Goal: Information Seeking & Learning: Check status

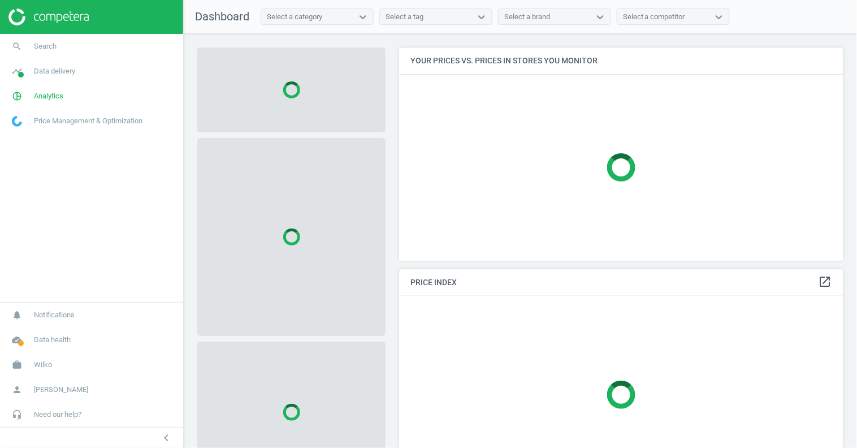
scroll to position [232, 455]
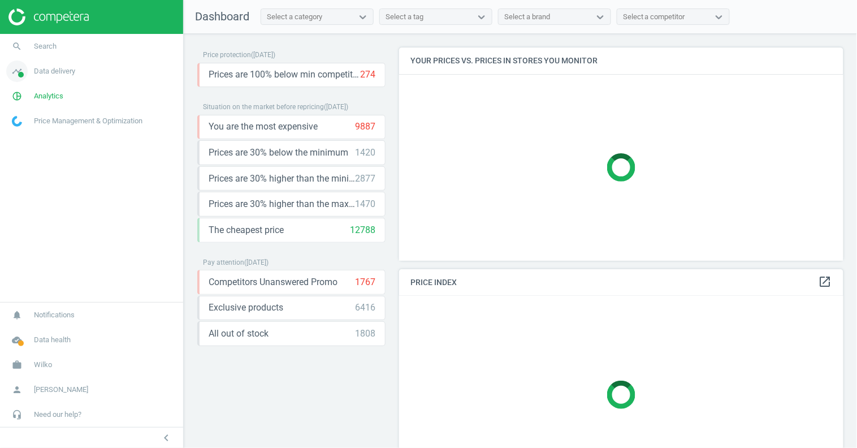
click at [45, 72] on span "Data delivery" at bounding box center [54, 71] width 41 height 10
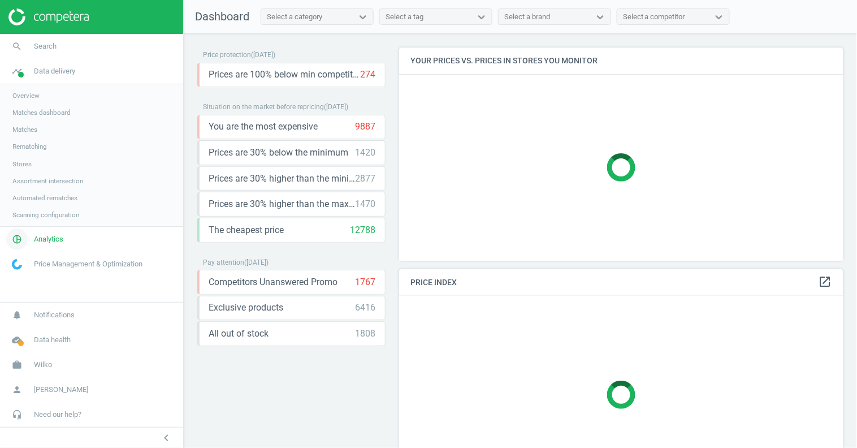
click at [38, 238] on span "Analytics" at bounding box center [48, 239] width 29 height 10
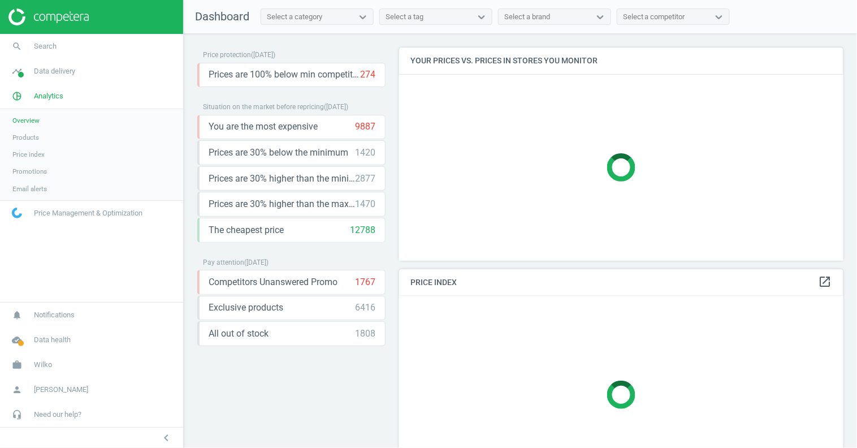
click at [33, 137] on span "Products" at bounding box center [25, 137] width 27 height 9
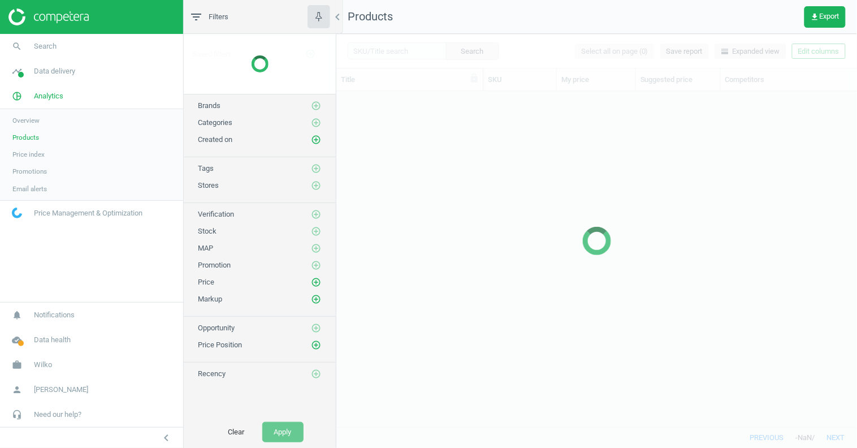
scroll to position [317, 512]
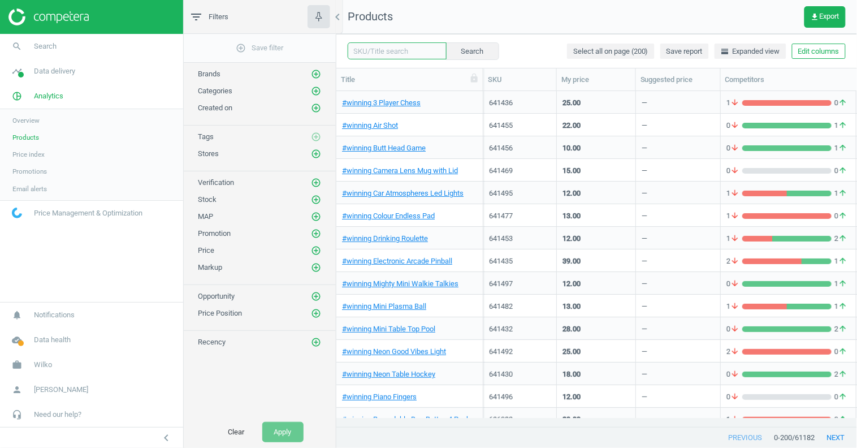
click at [393, 54] on input "text" at bounding box center [397, 50] width 99 height 17
paste input "[URL][DOMAIN_NAME]"
type input "[URL][DOMAIN_NAME]"
click at [387, 51] on input "text" at bounding box center [397, 50] width 99 height 17
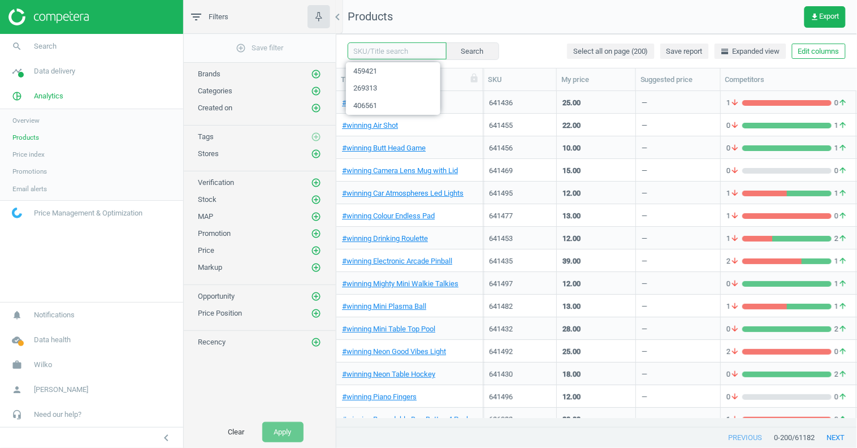
paste input "550786"
type input "550786"
click at [476, 54] on button "Search" at bounding box center [471, 50] width 53 height 17
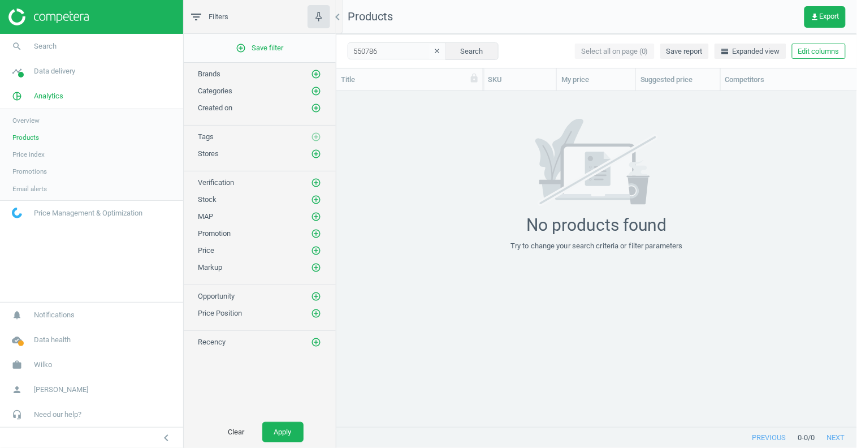
click at [434, 51] on icon "clear" at bounding box center [438, 51] width 8 height 8
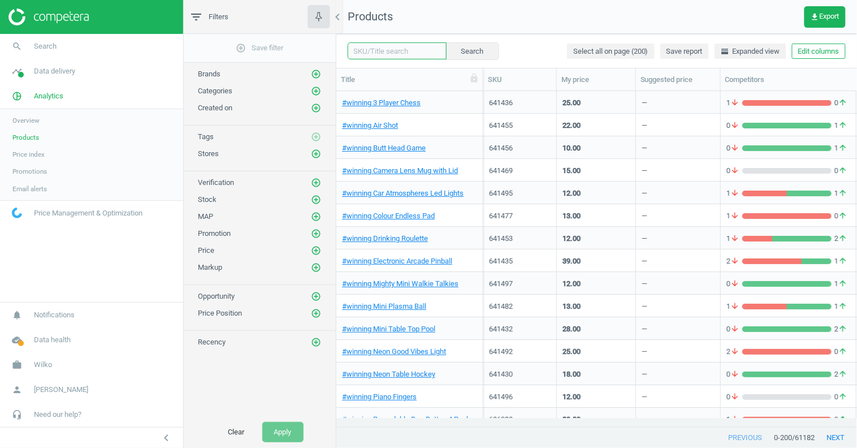
click at [388, 49] on input "text" at bounding box center [397, 50] width 99 height 17
paste input "608221"
click at [470, 51] on button "Search" at bounding box center [471, 50] width 53 height 17
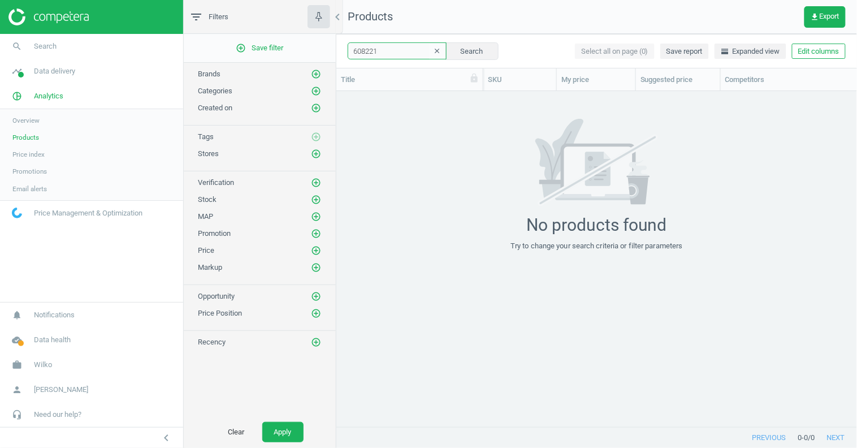
click at [365, 50] on input "608221" at bounding box center [397, 50] width 99 height 17
paste input "22489"
type input "622489"
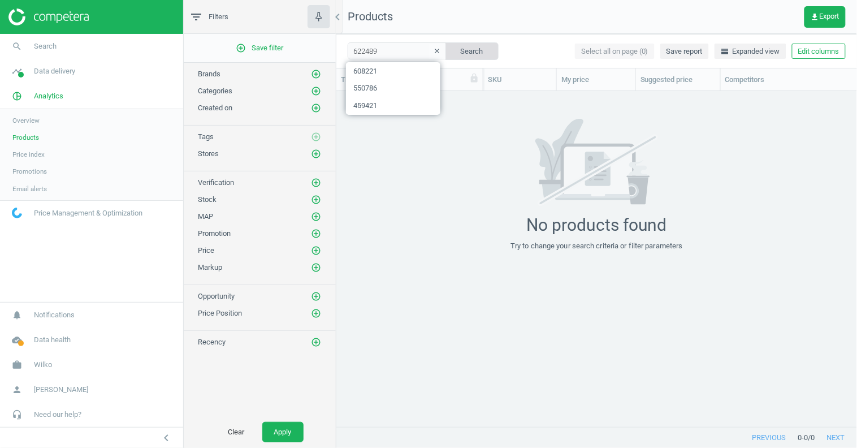
click at [459, 51] on button "Search" at bounding box center [471, 50] width 53 height 17
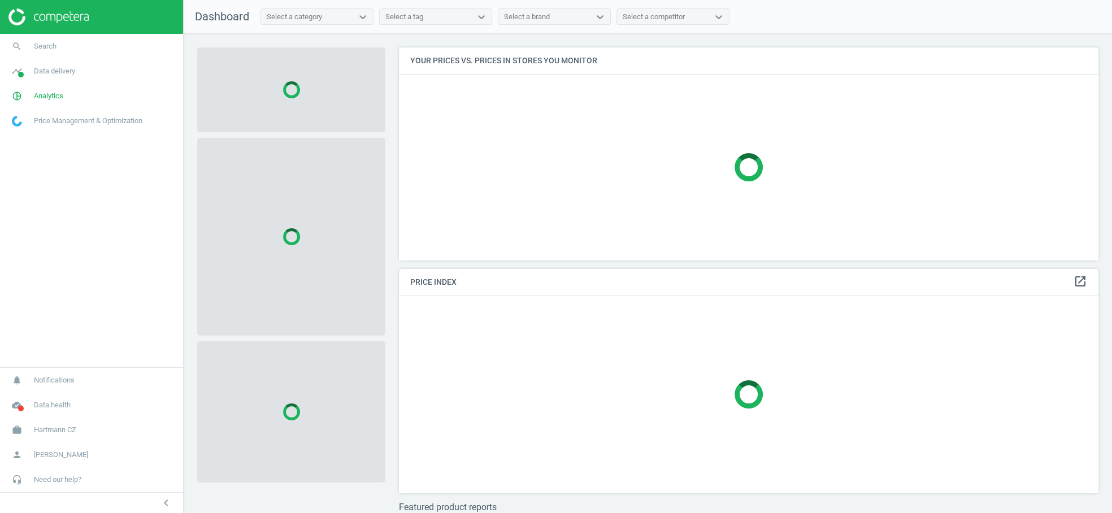
scroll to position [232, 710]
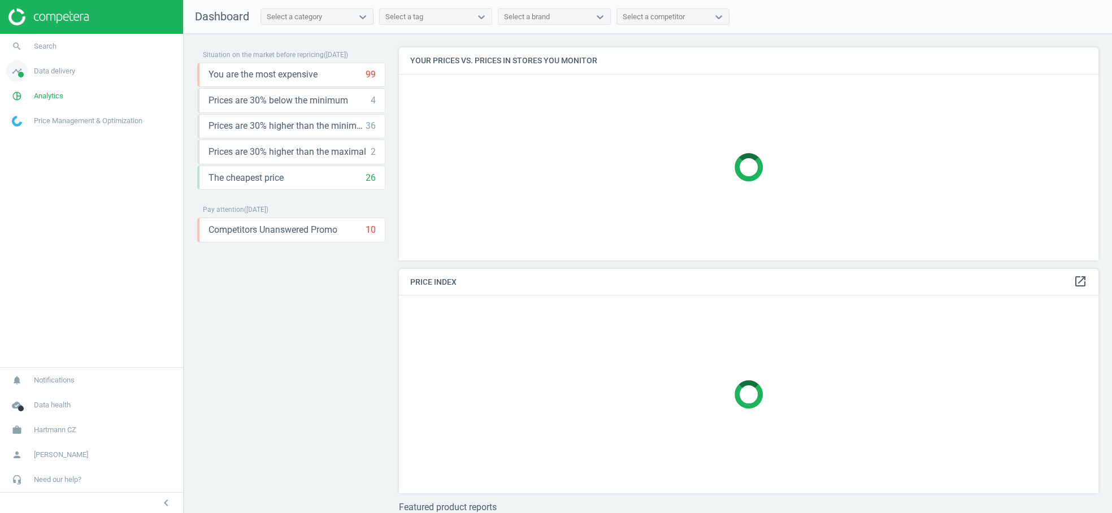
click at [59, 71] on span "Data delivery" at bounding box center [54, 71] width 41 height 10
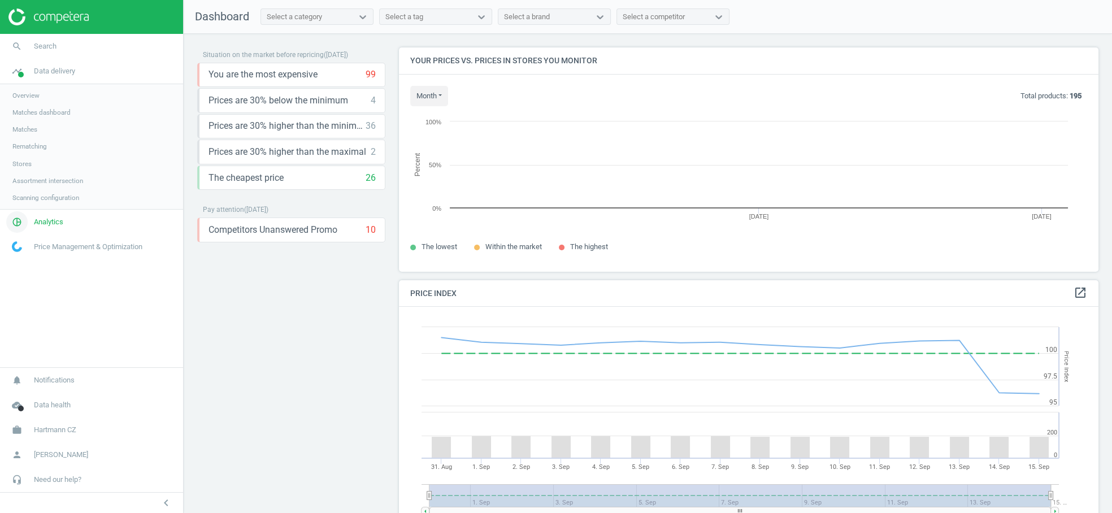
scroll to position [280, 710]
click at [46, 220] on span "Analytics" at bounding box center [48, 222] width 29 height 10
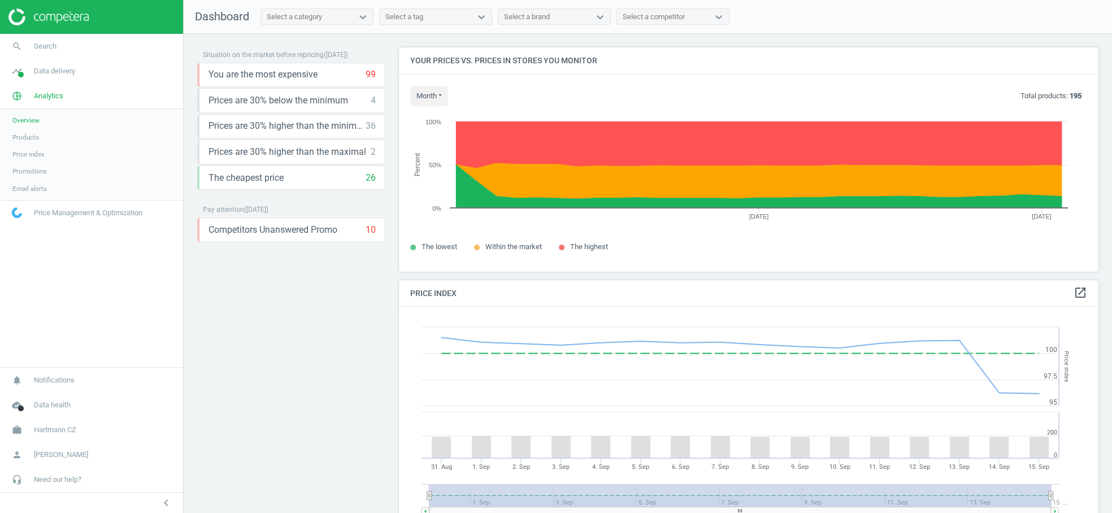
click at [36, 142] on link "Products" at bounding box center [91, 137] width 183 height 17
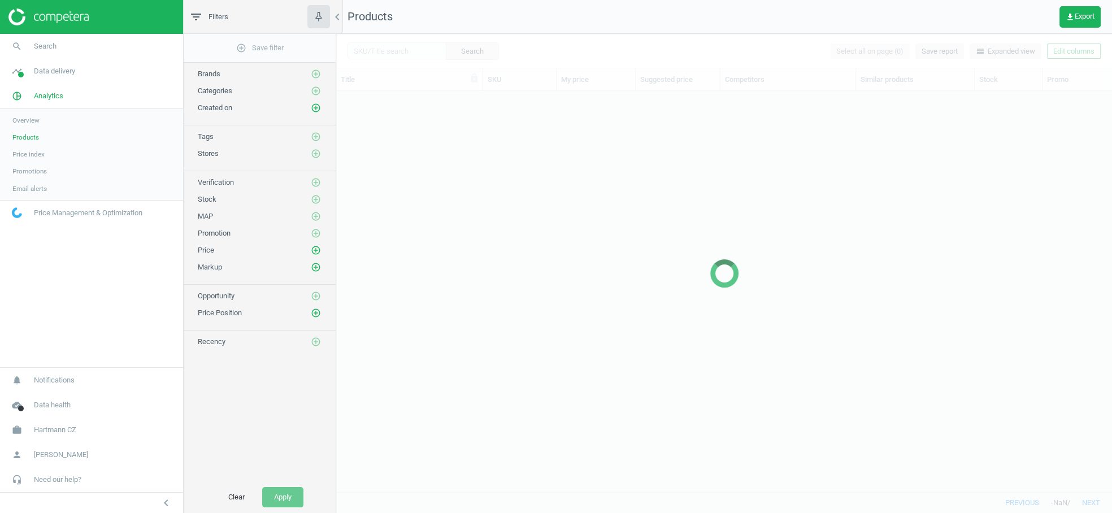
scroll to position [383, 767]
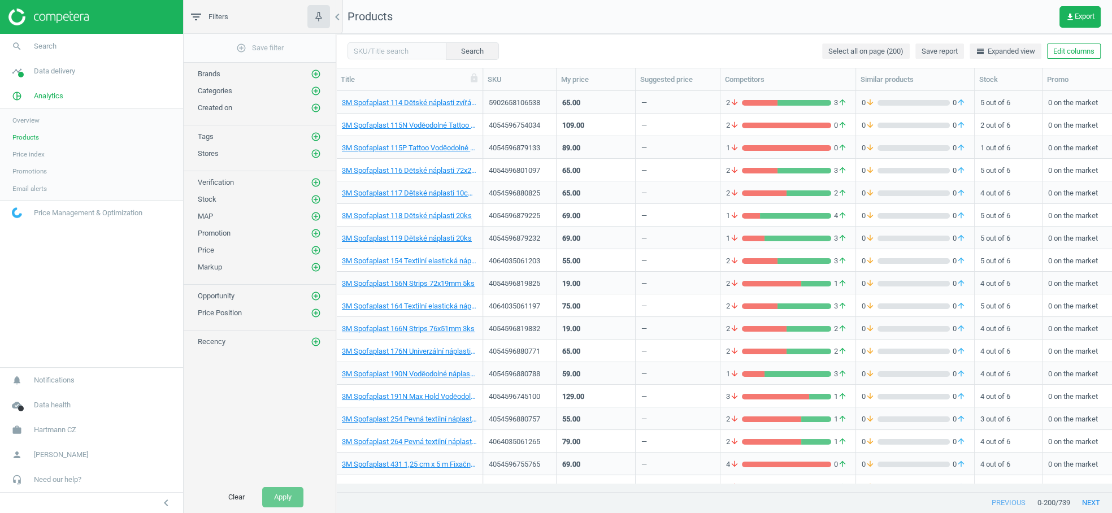
click at [32, 118] on span "Overview" at bounding box center [25, 120] width 27 height 9
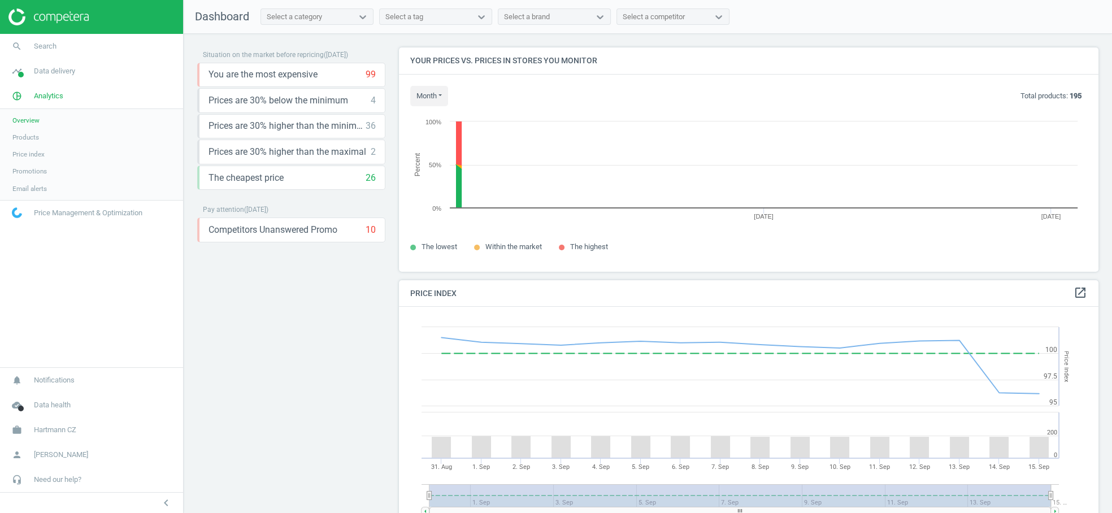
scroll to position [280, 710]
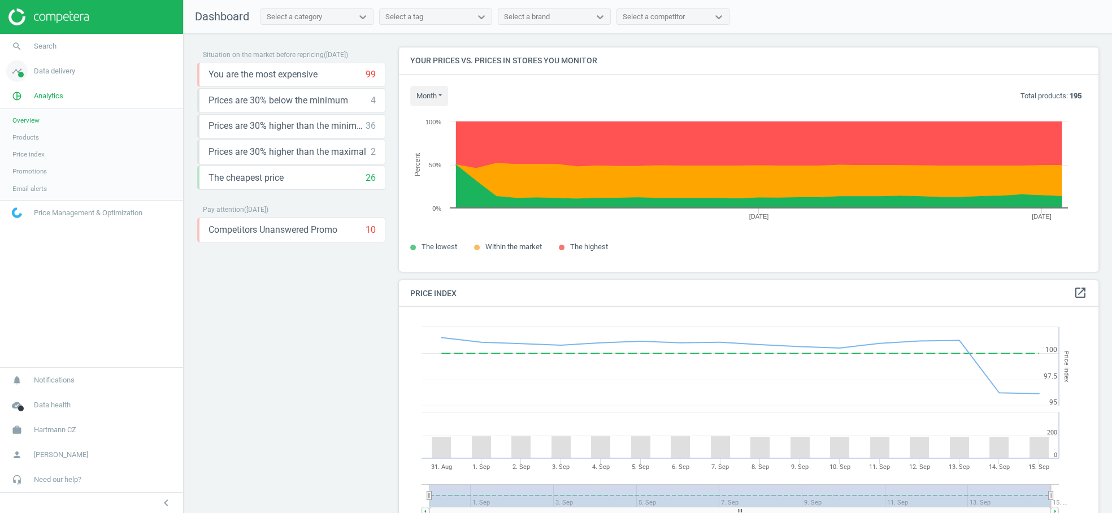
click at [61, 71] on span "Data delivery" at bounding box center [54, 71] width 41 height 10
click at [53, 92] on link "Overview" at bounding box center [91, 95] width 183 height 17
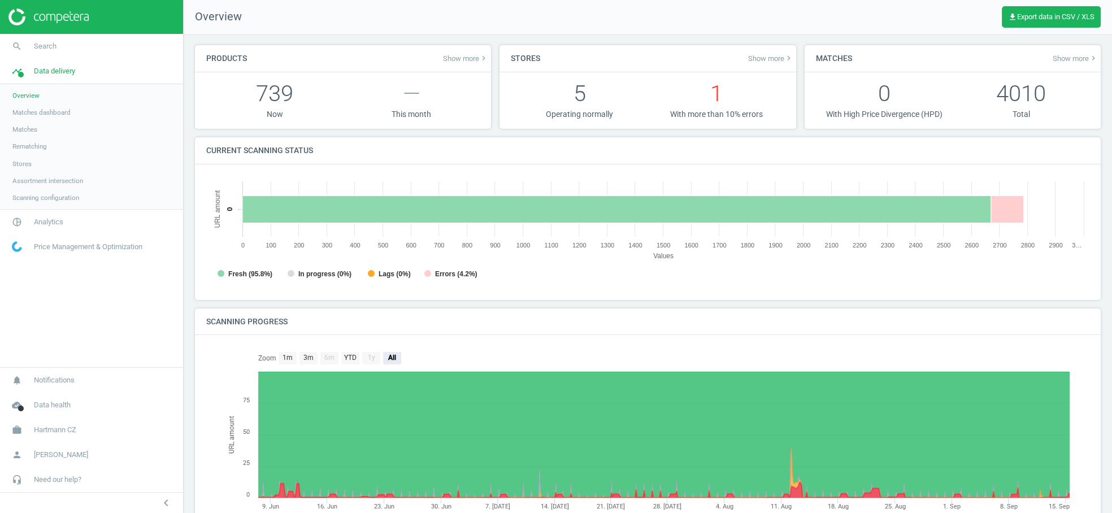
click at [461, 58] on span "Show more keyboard_arrow_right" at bounding box center [465, 58] width 45 height 9
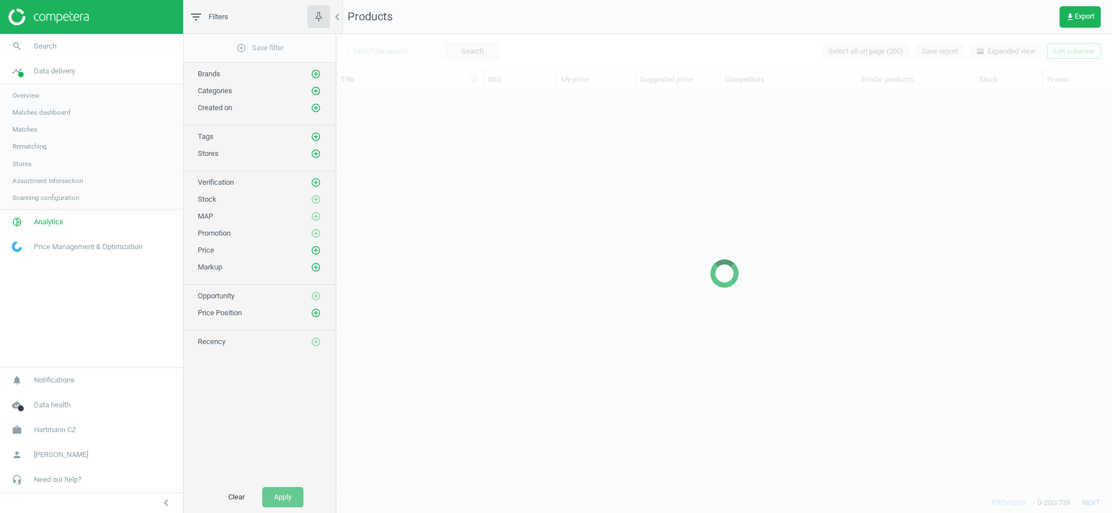
scroll to position [383, 767]
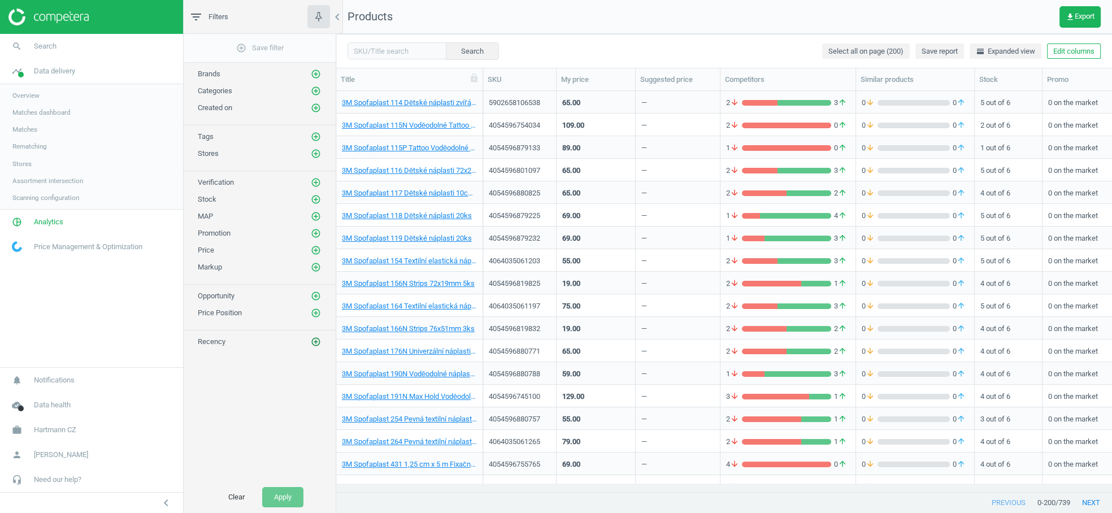
click at [315, 337] on icon "add_circle_outline" at bounding box center [316, 342] width 10 height 10
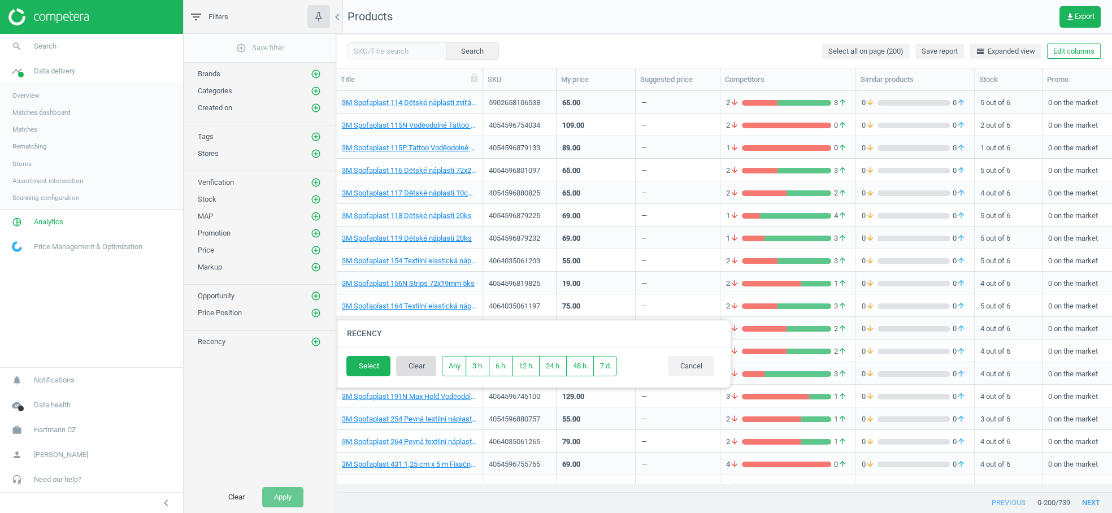
click at [427, 362] on button "Clear" at bounding box center [416, 366] width 40 height 20
click at [617, 369] on button "7 d." at bounding box center [606, 366] width 24 height 20
click at [373, 372] on button "Select" at bounding box center [369, 366] width 44 height 20
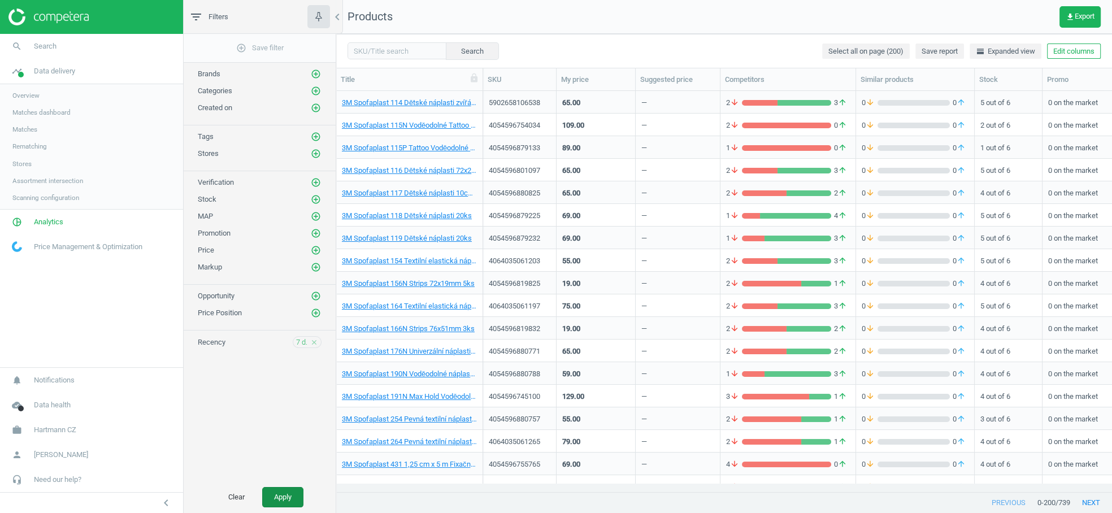
click at [291, 497] on button "Apply" at bounding box center [282, 497] width 41 height 20
click at [315, 339] on icon "close" at bounding box center [314, 343] width 8 height 8
click at [36, 99] on span "Overview" at bounding box center [25, 95] width 27 height 9
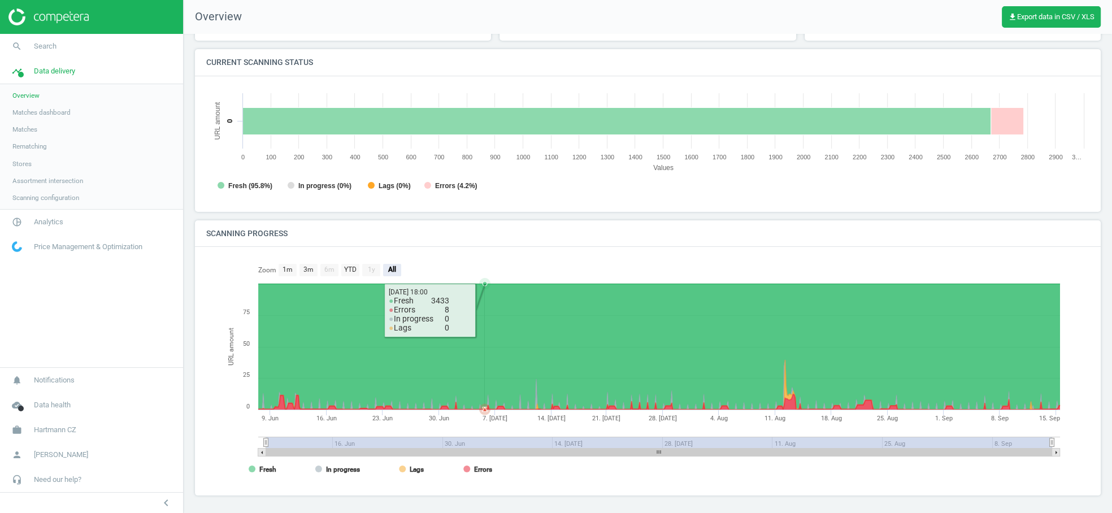
scroll to position [90, 0]
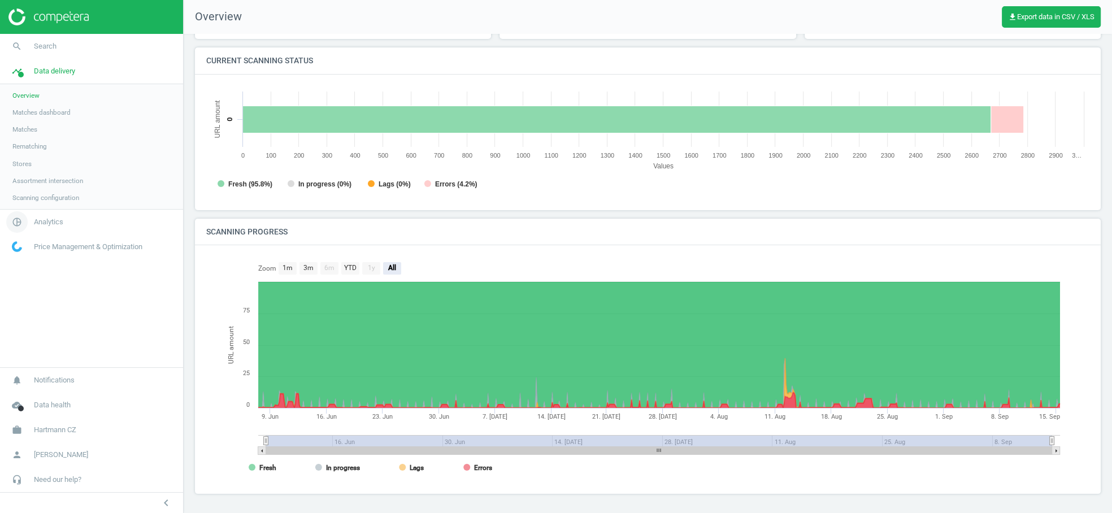
click at [49, 225] on span "Analytics" at bounding box center [48, 222] width 29 height 10
click at [27, 123] on span "Overview" at bounding box center [25, 120] width 27 height 9
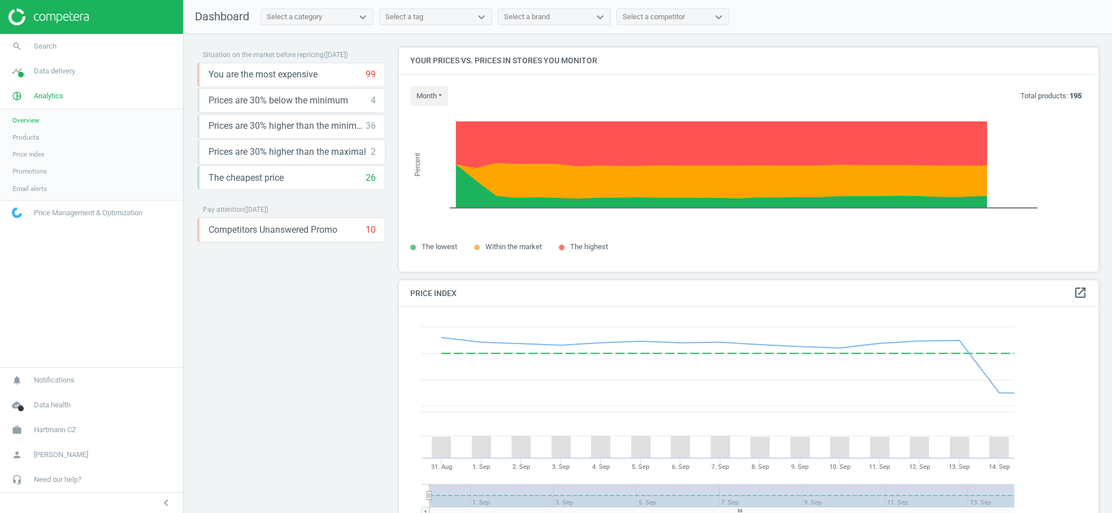
scroll to position [280, 710]
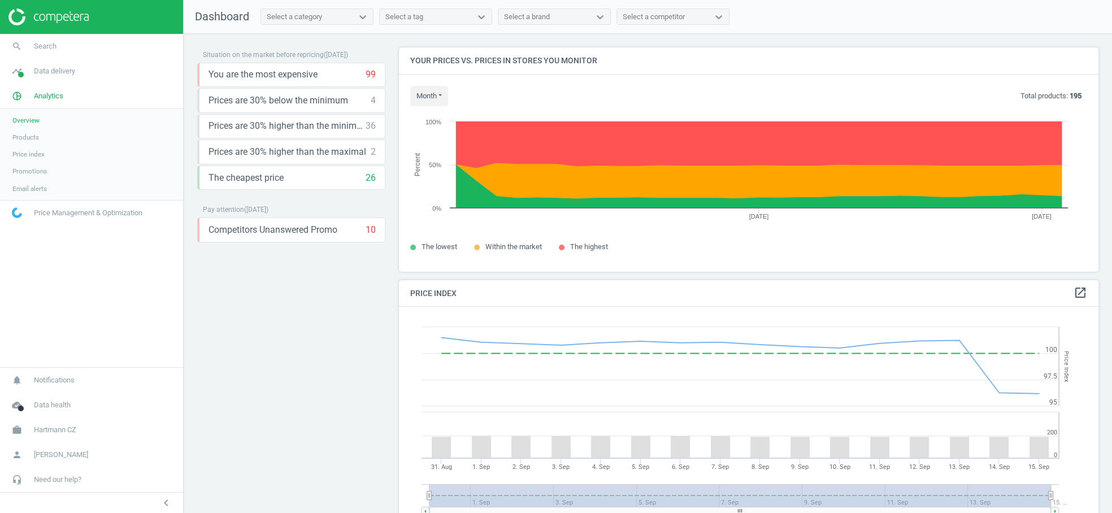
click at [28, 137] on span "Products" at bounding box center [25, 137] width 27 height 9
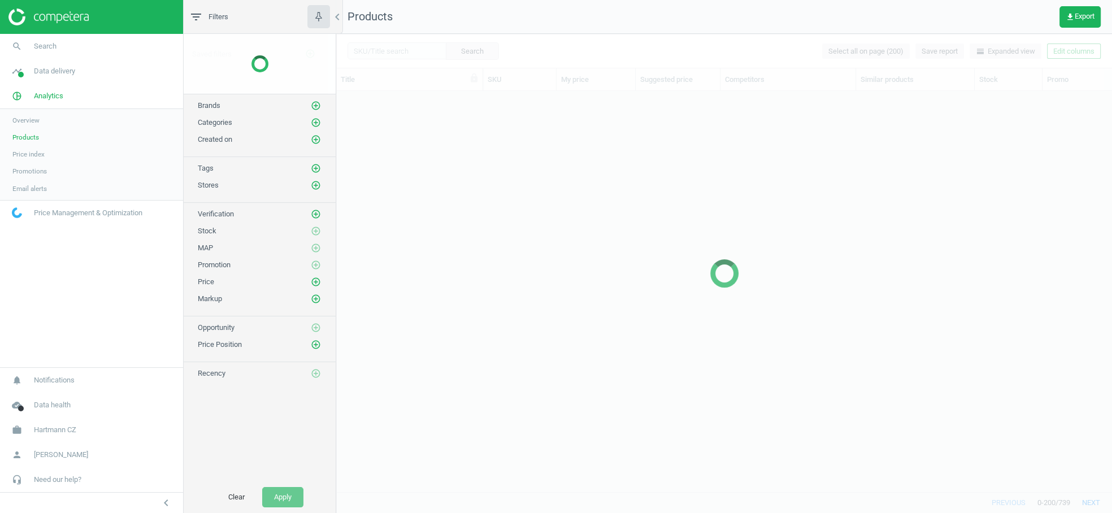
scroll to position [383, 767]
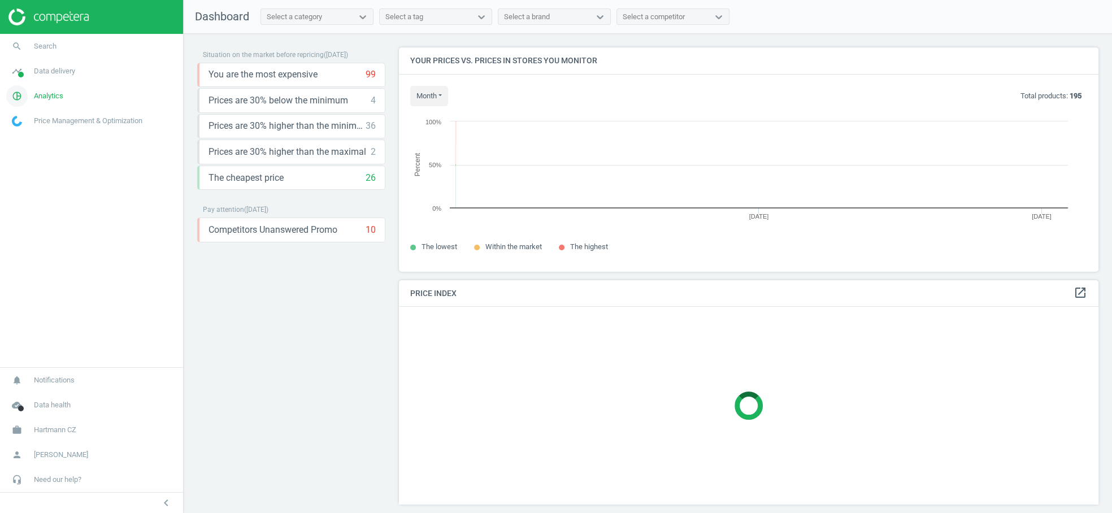
scroll to position [243, 710]
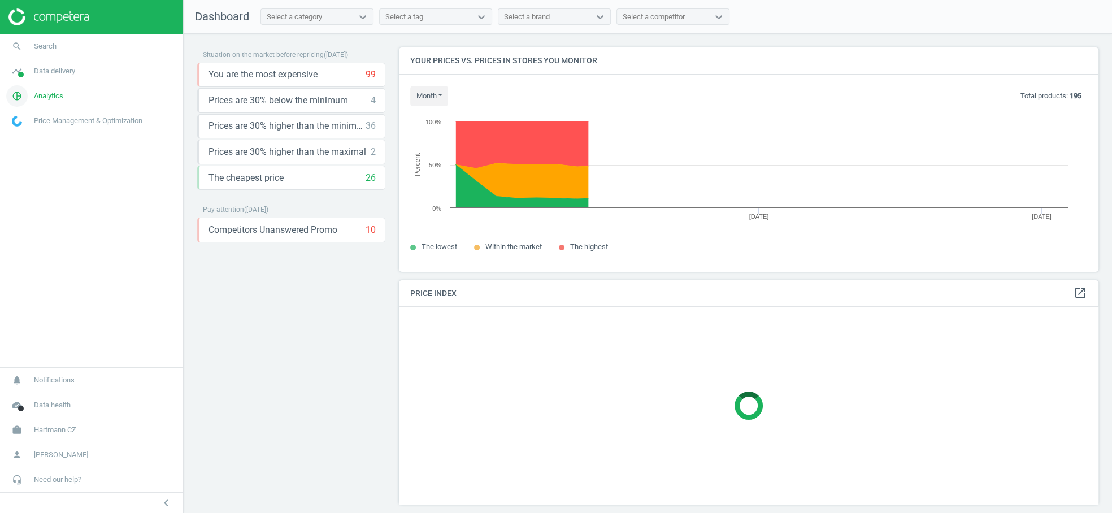
click at [46, 91] on span "Analytics" at bounding box center [48, 96] width 29 height 10
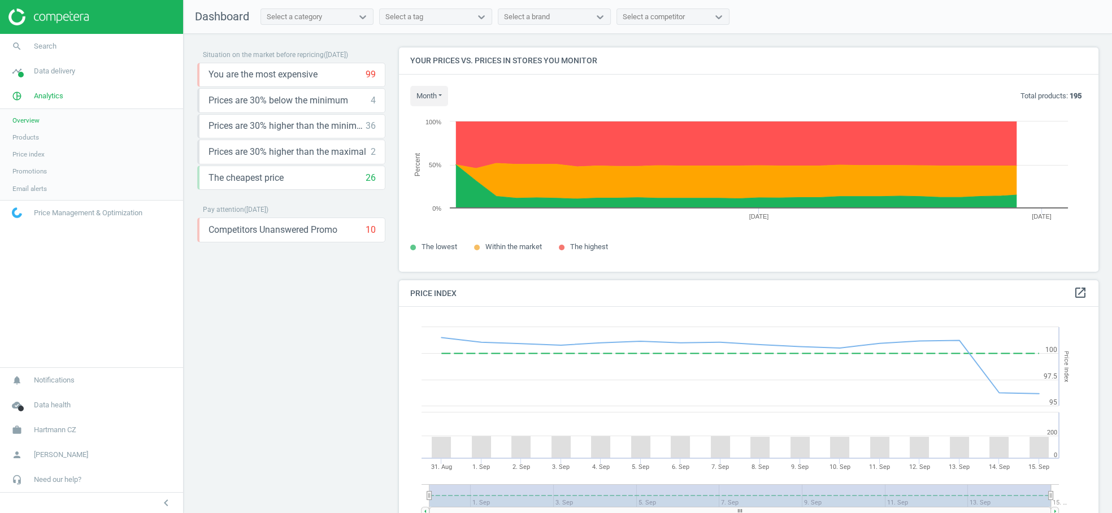
scroll to position [280, 710]
click at [54, 70] on span "Data delivery" at bounding box center [54, 71] width 41 height 10
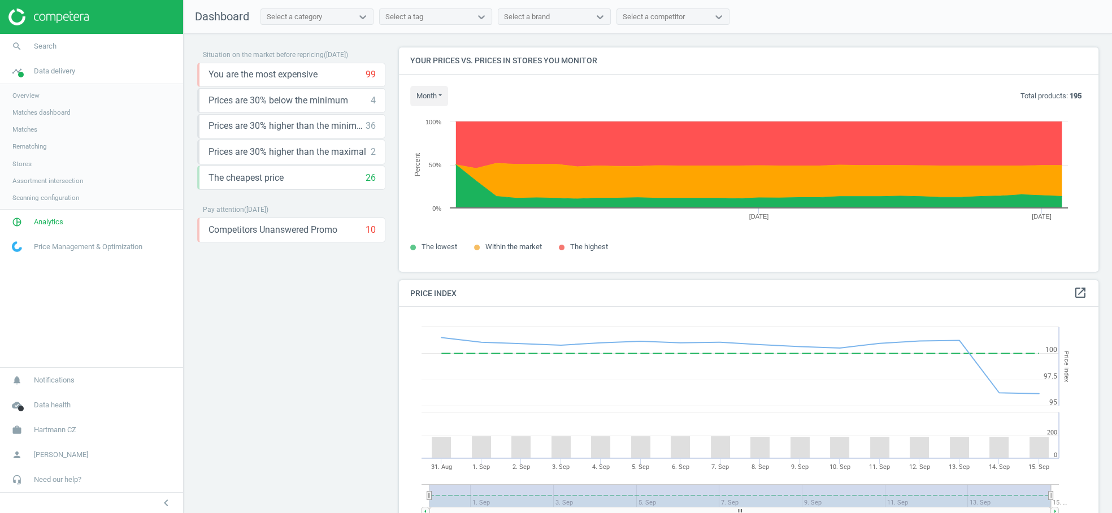
click at [24, 130] on span "Matches" at bounding box center [24, 129] width 25 height 9
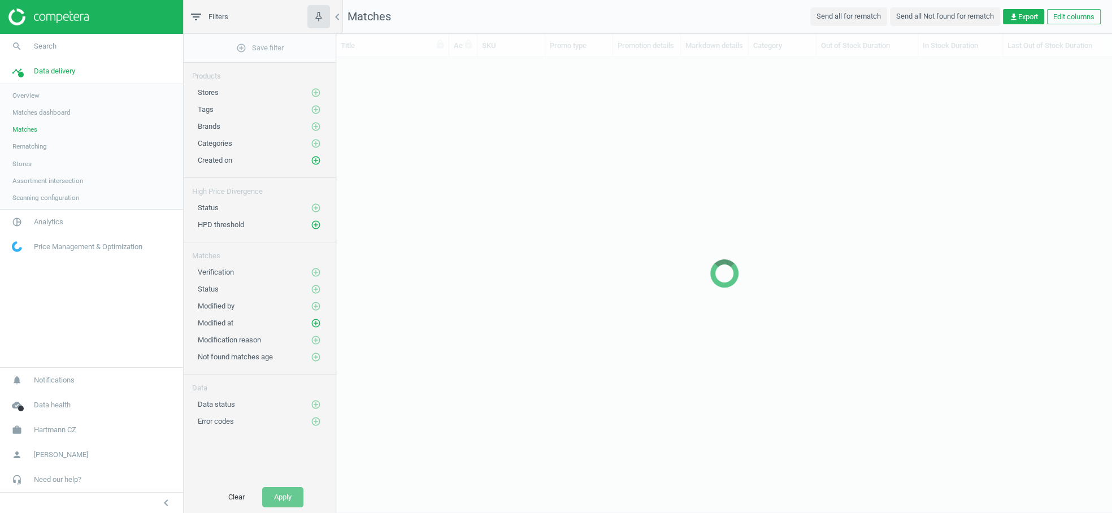
scroll to position [10, 10]
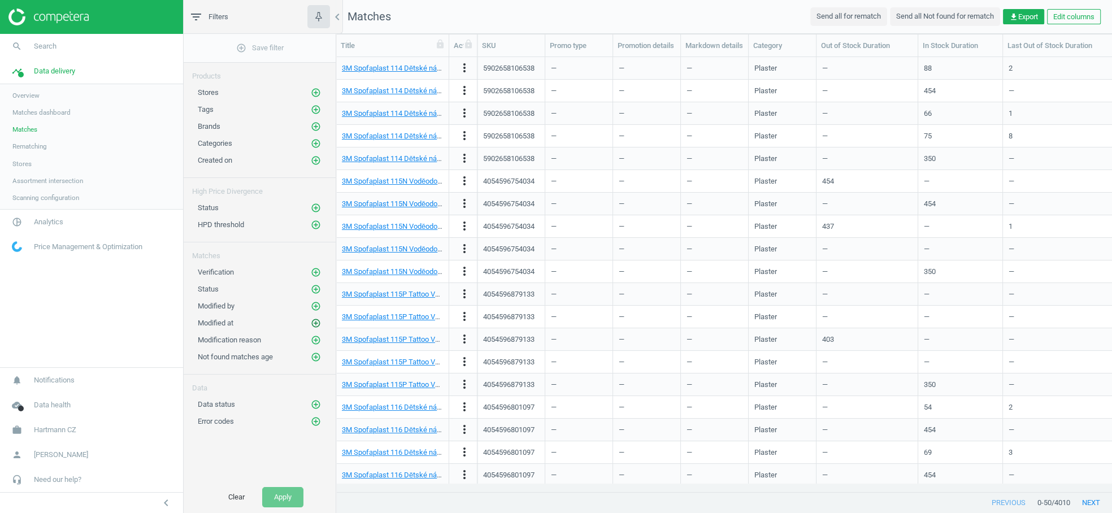
click at [316, 318] on icon "add_circle_outline" at bounding box center [316, 323] width 10 height 10
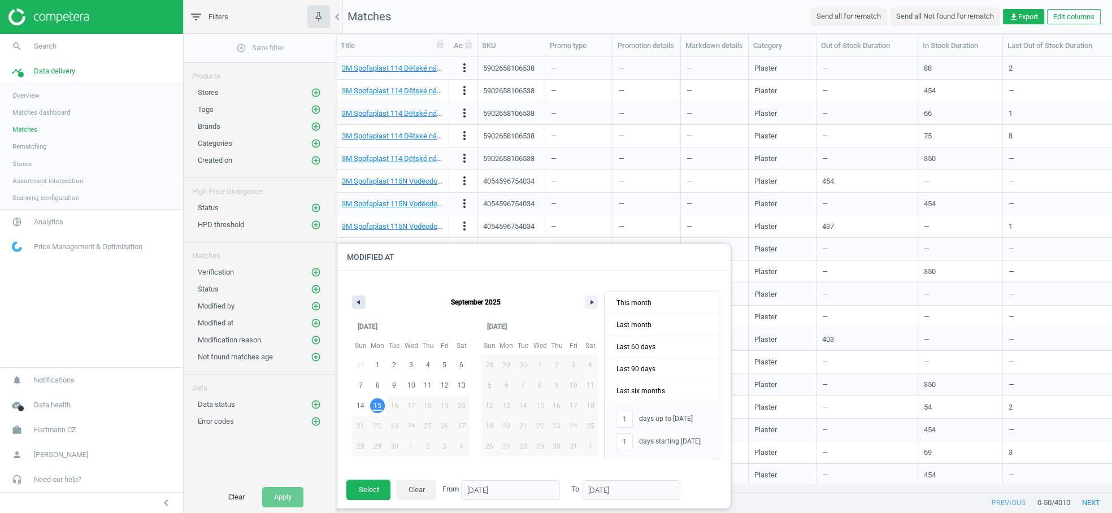
click at [360, 301] on button "button" at bounding box center [359, 303] width 14 height 14
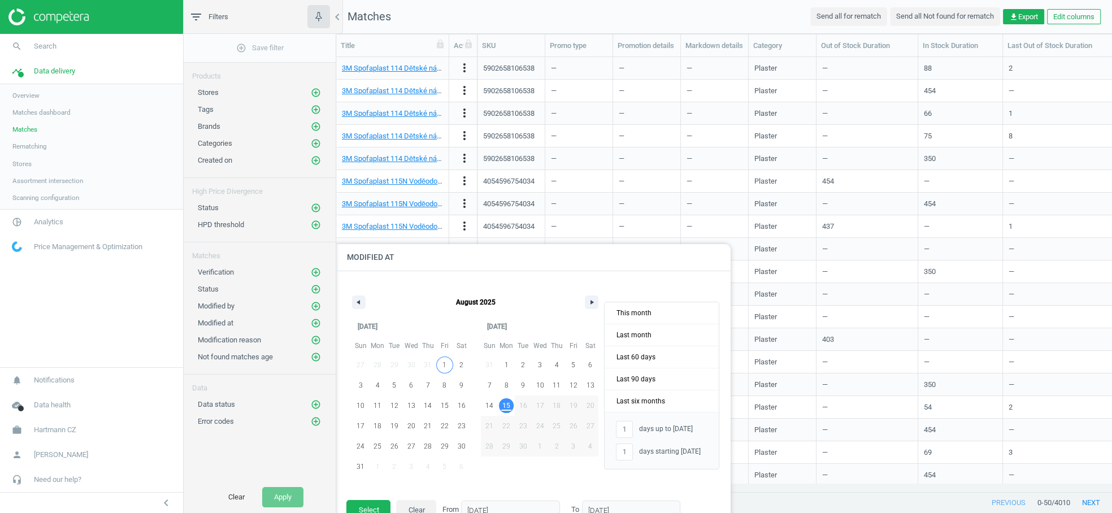
click at [443, 365] on span "1" at bounding box center [445, 365] width 4 height 20
type input "-"
type input "01/08/2025"
click at [464, 448] on span "30" at bounding box center [462, 446] width 8 height 20
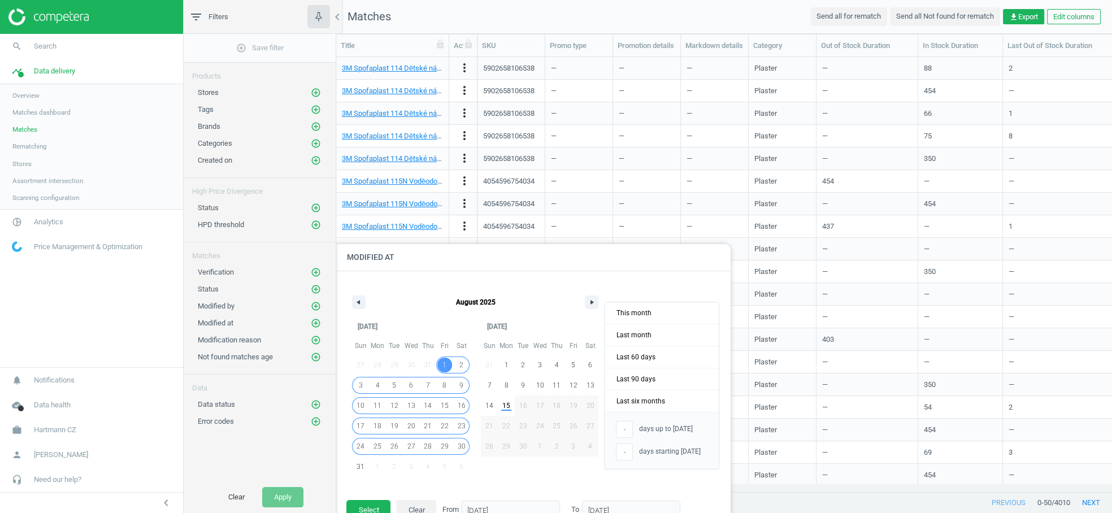
type input "30/08/2025"
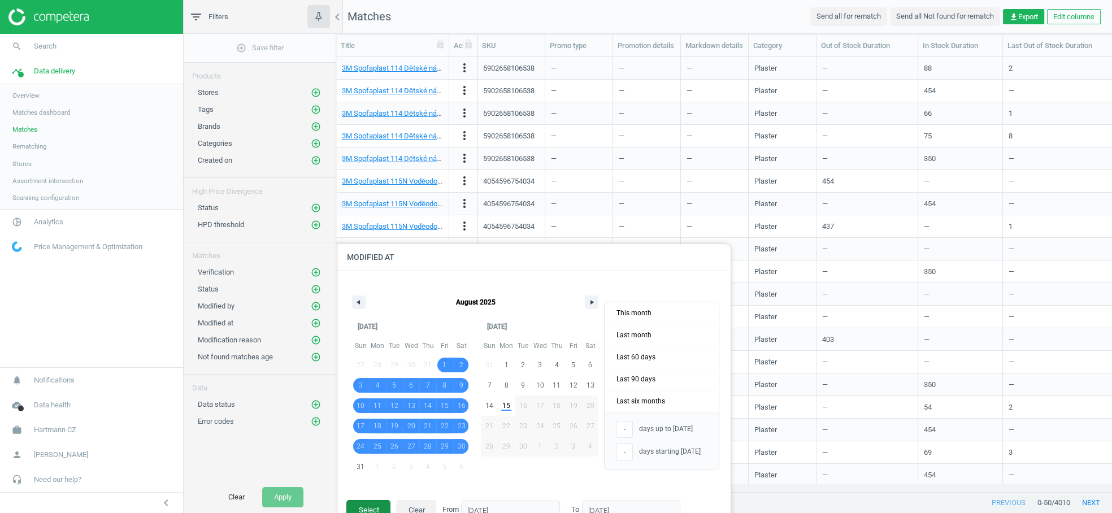
click at [379, 510] on button "Select" at bounding box center [369, 510] width 44 height 20
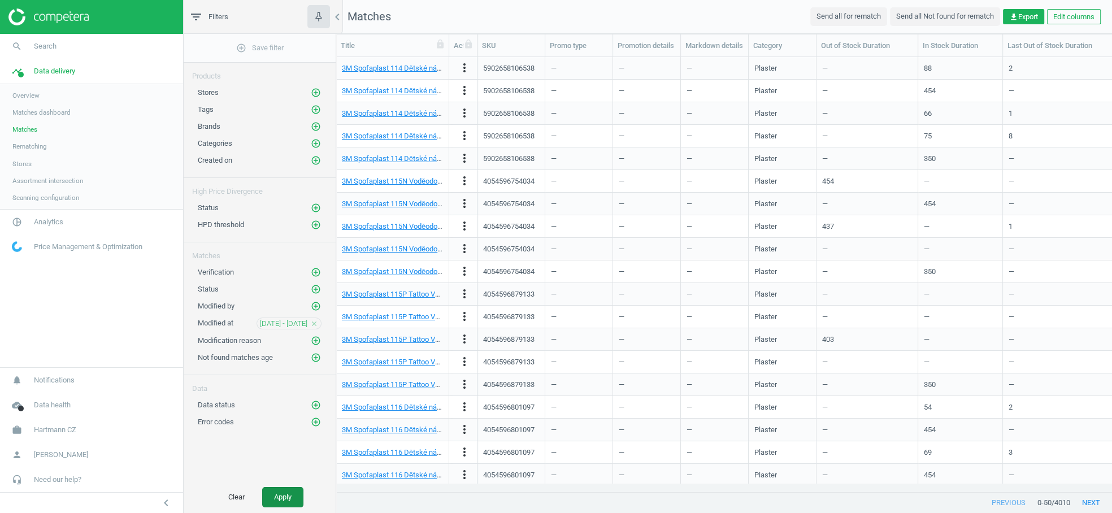
click at [292, 499] on button "Apply" at bounding box center [282, 497] width 41 height 20
